Goal: Transaction & Acquisition: Download file/media

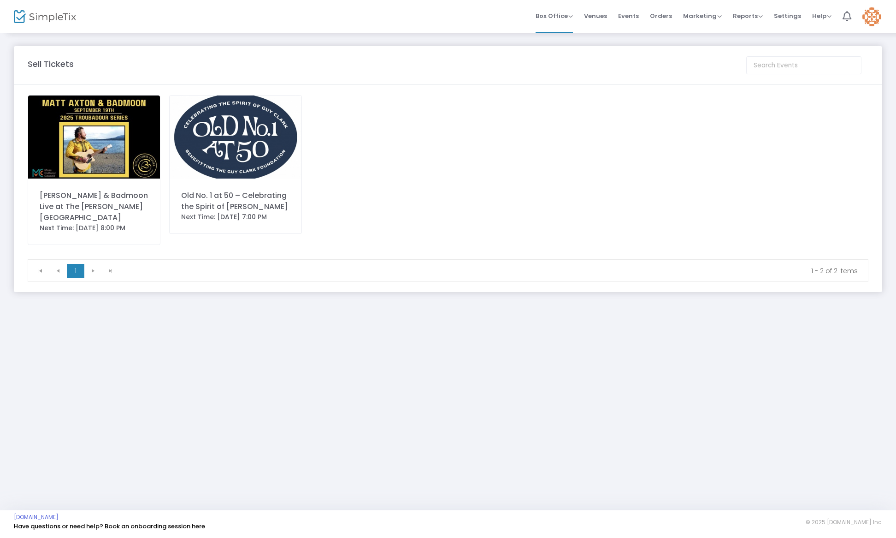
click at [44, 22] on img at bounding box center [45, 16] width 62 height 13
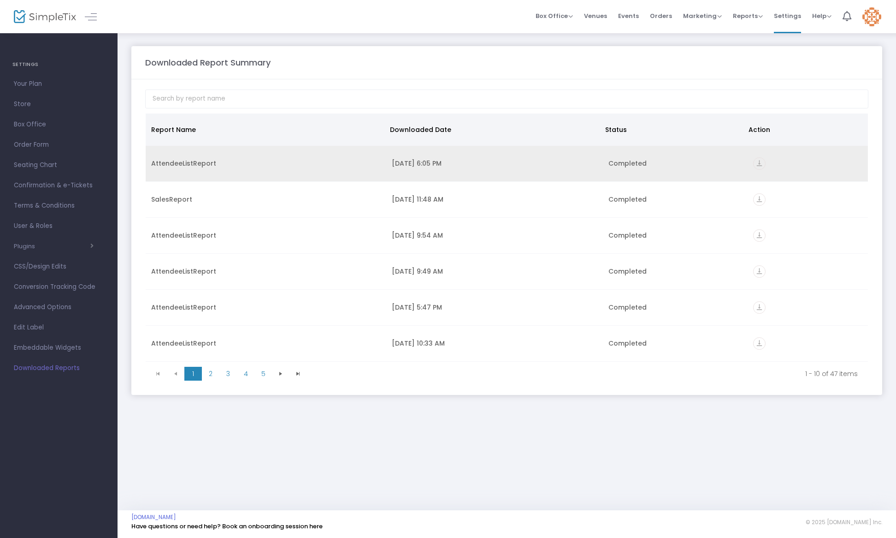
click at [754, 165] on icon "vertical_align_bottom" at bounding box center [759, 163] width 12 height 12
